Goal: Go to known website: Go to known website

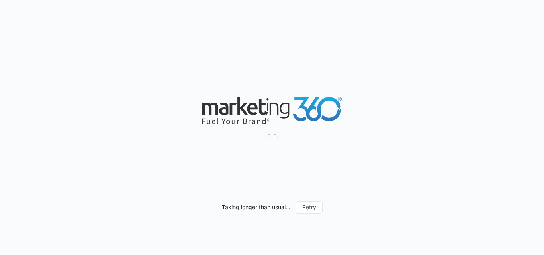
scroll to position [206, 0]
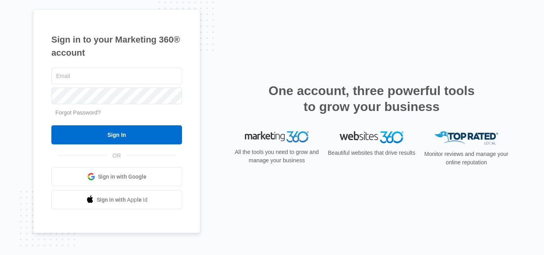
scroll to position [206, 0]
click at [301, 16] on div "Sign in to your Marketing 360® account Forgot Password? Sign In OR" at bounding box center [272, 127] width 478 height 237
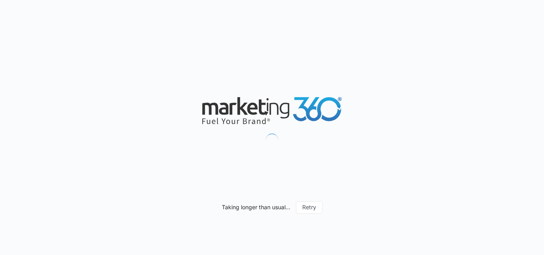
scroll to position [206, 0]
